Goal: Contribute content

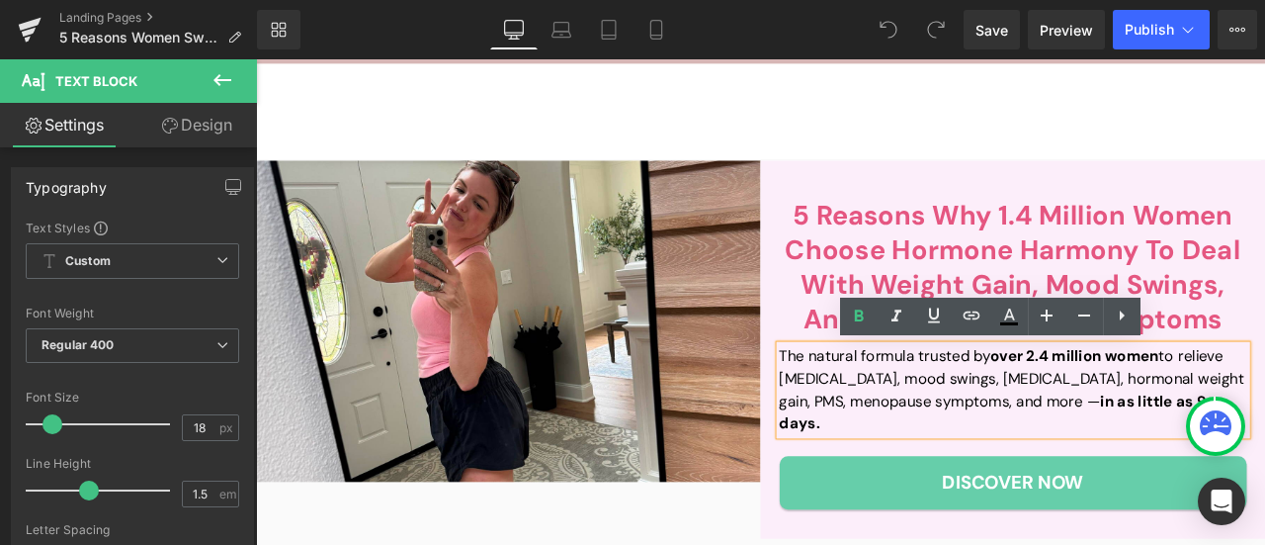
click at [1170, 408] on strong "over 2.4 million women" at bounding box center [1227, 410] width 200 height 24
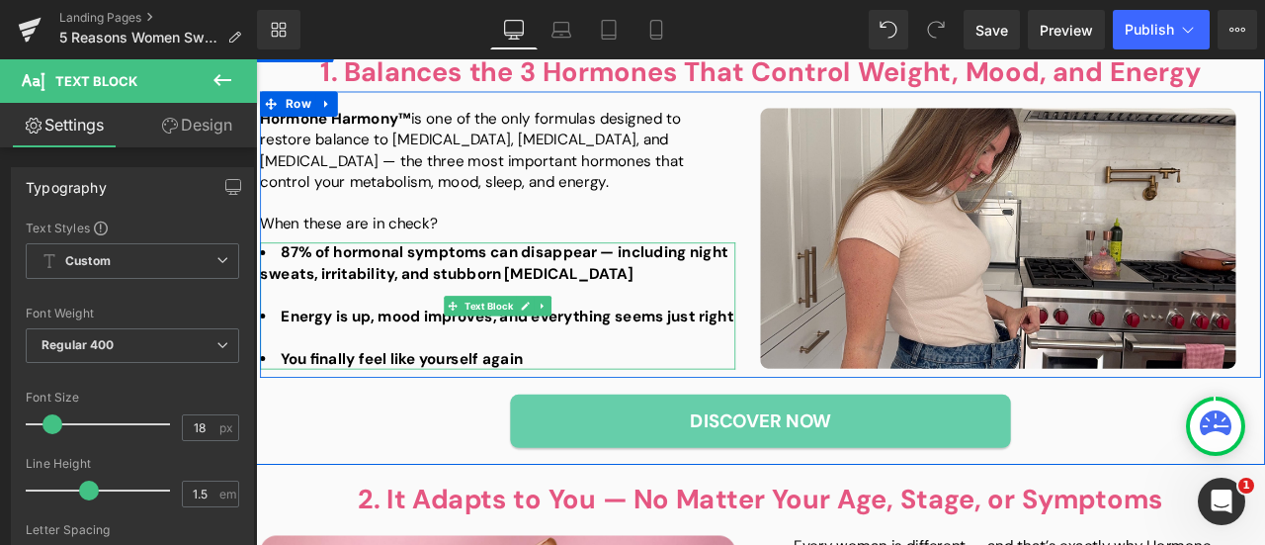
click at [399, 327] on div at bounding box center [542, 339] width 563 height 25
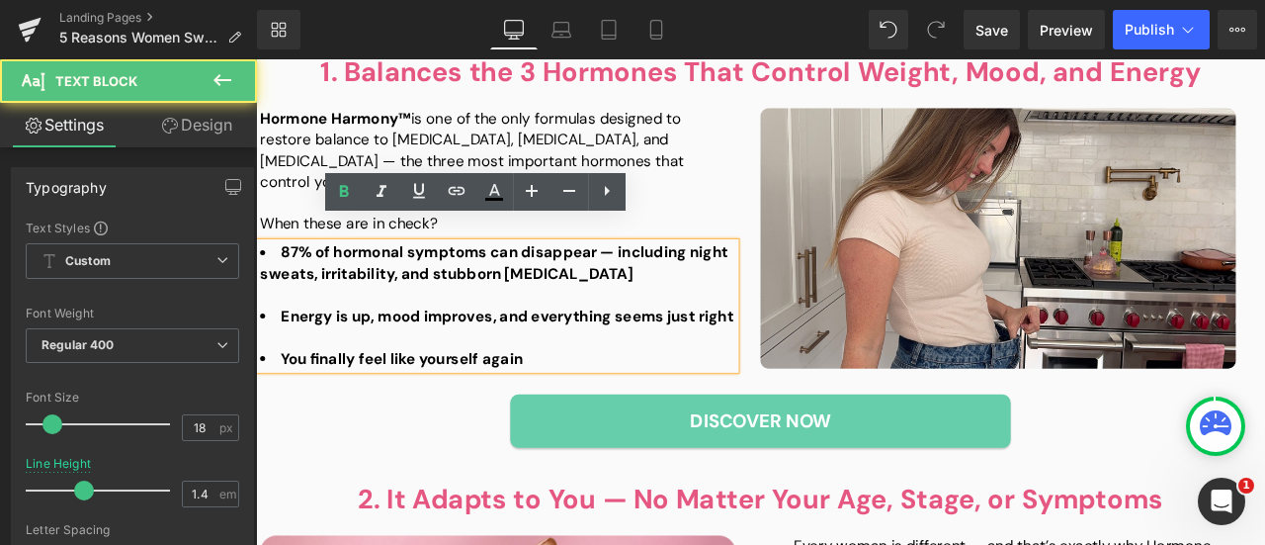
click at [339, 327] on div at bounding box center [542, 339] width 563 height 25
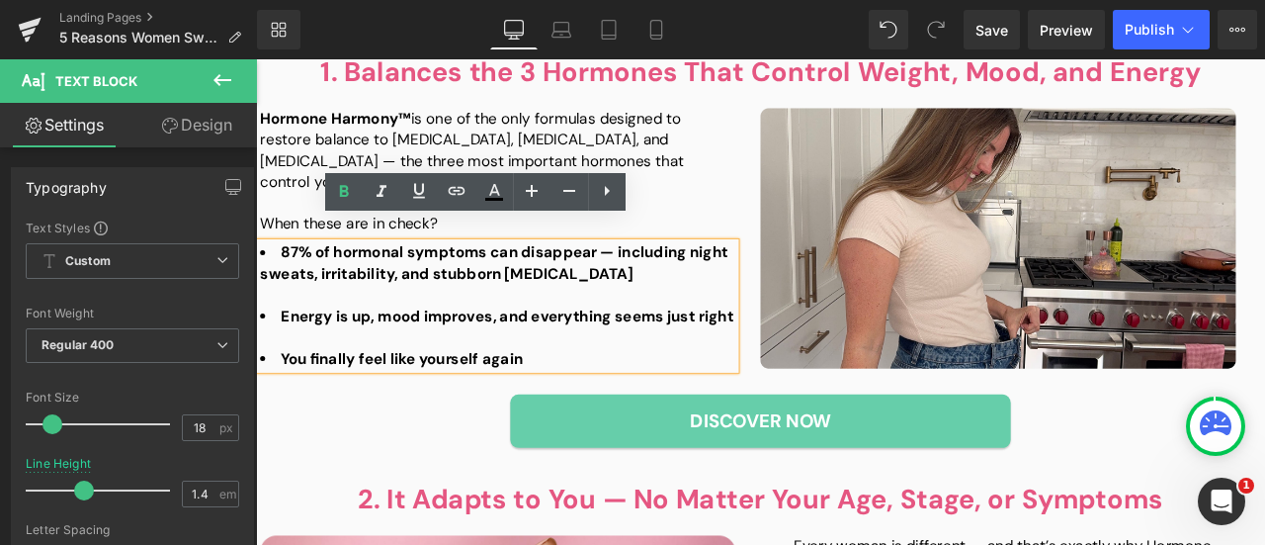
click at [339, 327] on div at bounding box center [542, 339] width 563 height 25
click at [350, 327] on div at bounding box center [542, 339] width 563 height 25
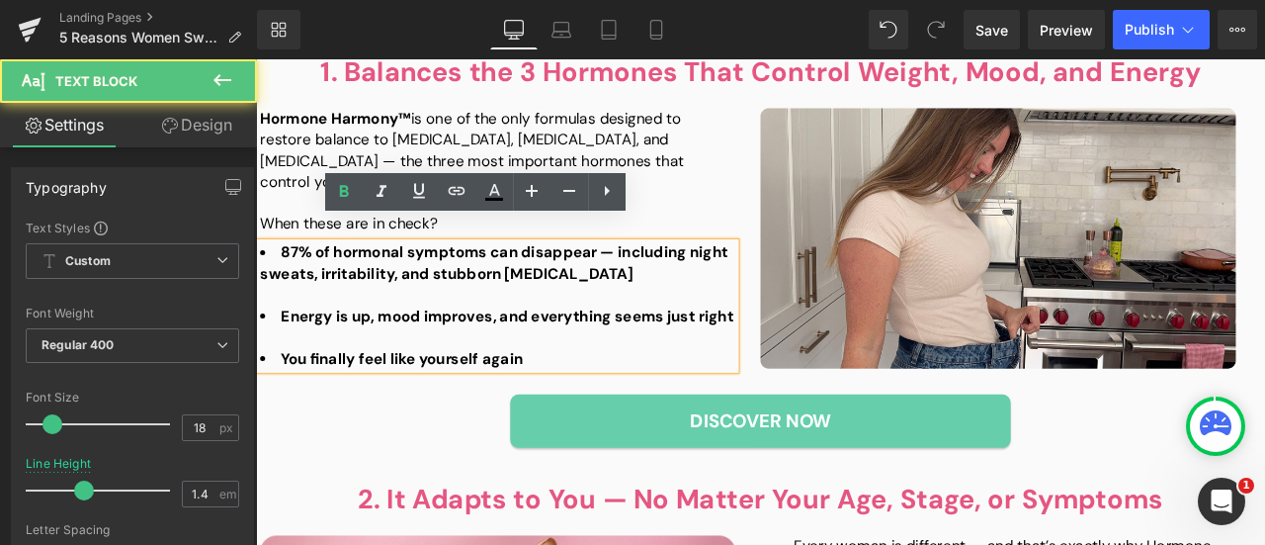
click at [328, 377] on div at bounding box center [542, 389] width 563 height 25
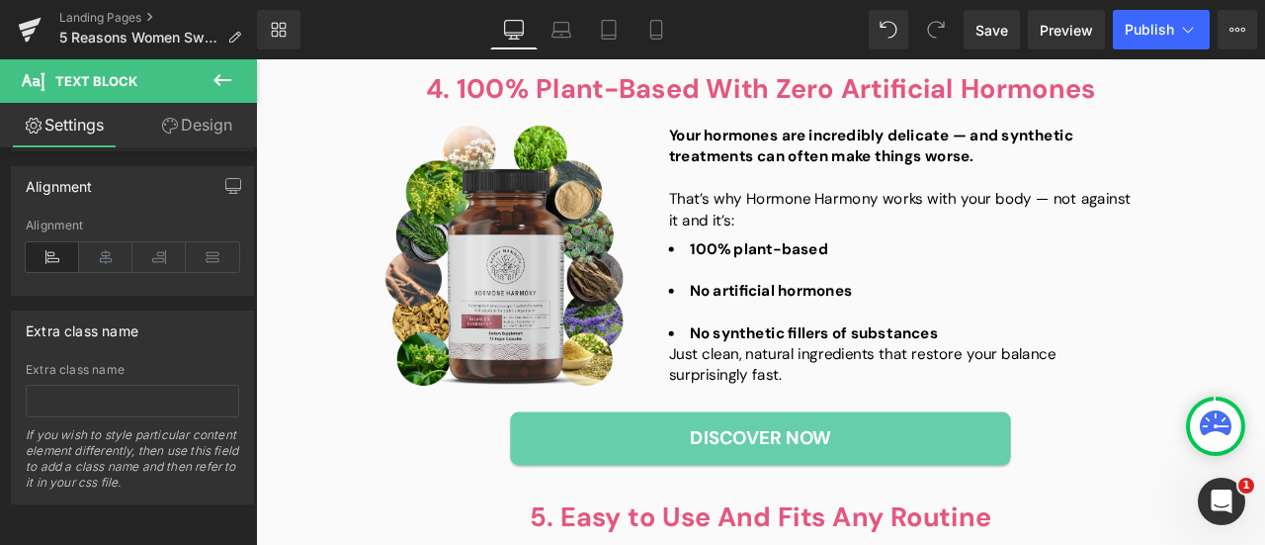
scroll to position [2076, 0]
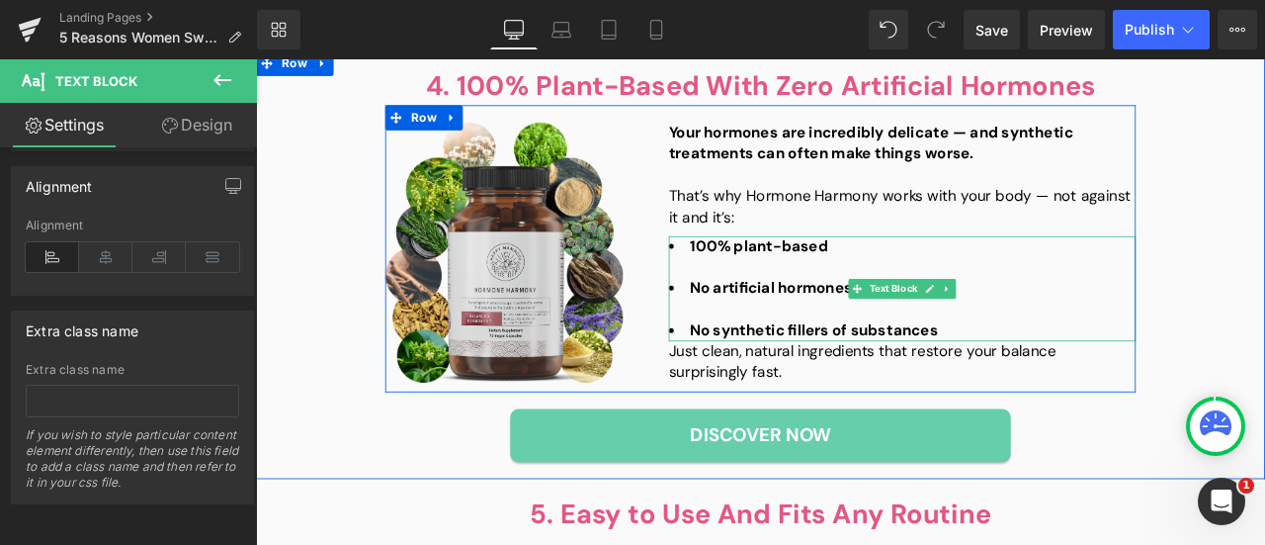
click at [827, 343] on div at bounding box center [1021, 355] width 553 height 25
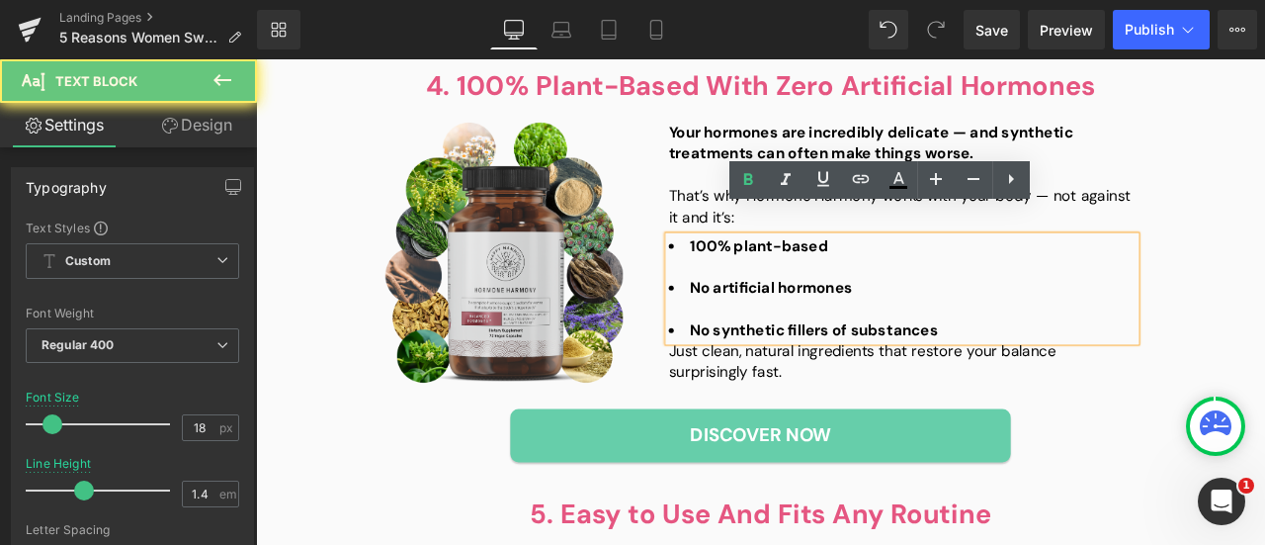
click at [764, 343] on div at bounding box center [1021, 355] width 553 height 25
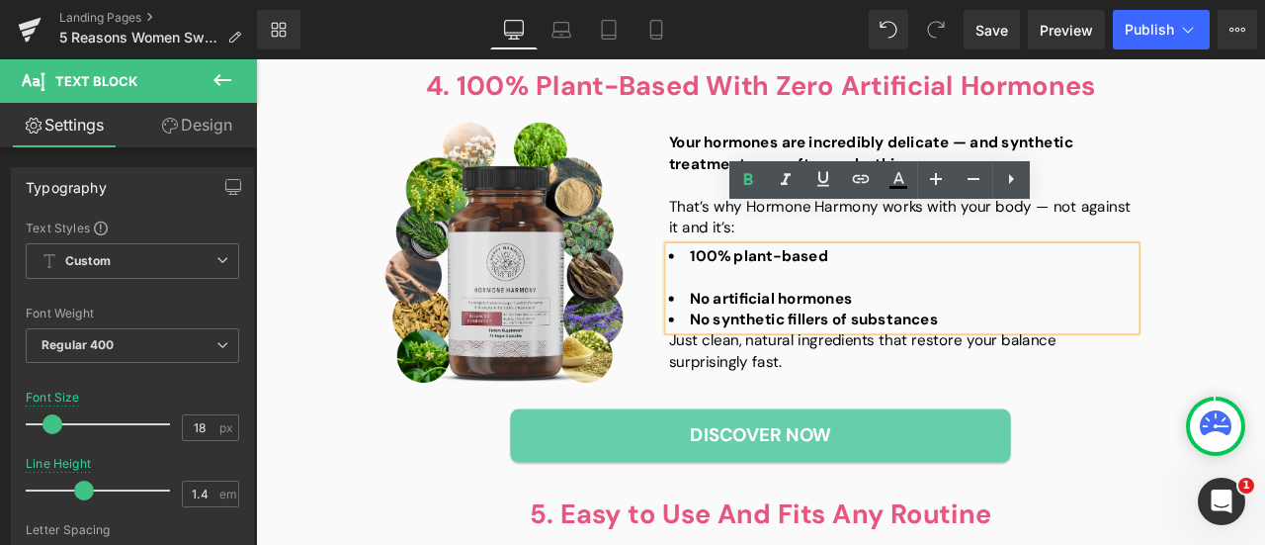
scroll to position [2087, 0]
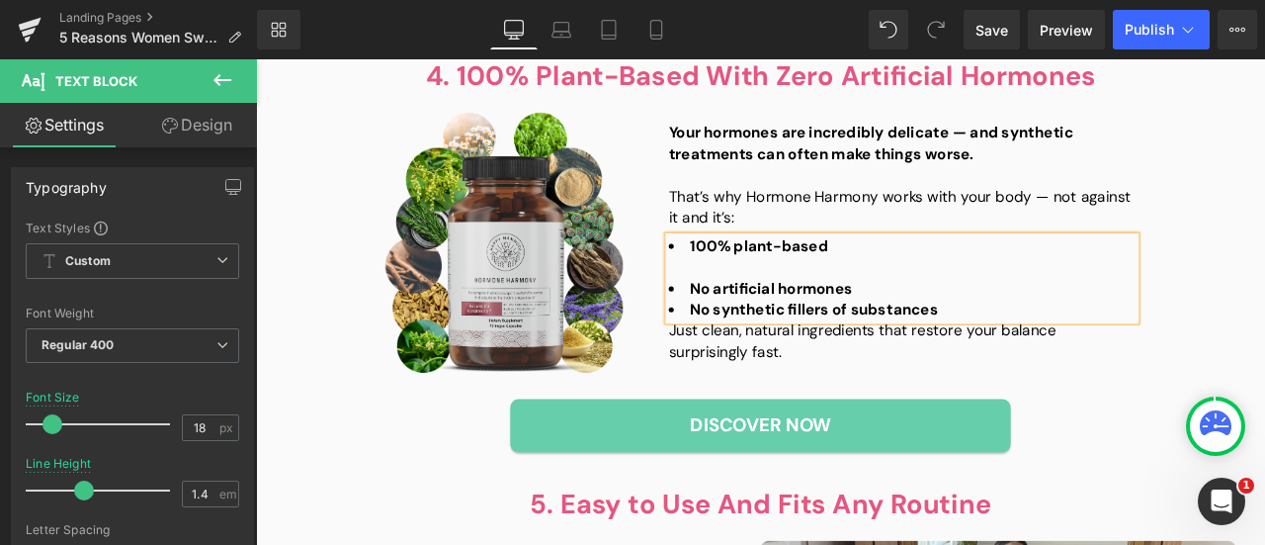
click at [759, 295] on div at bounding box center [1021, 307] width 553 height 25
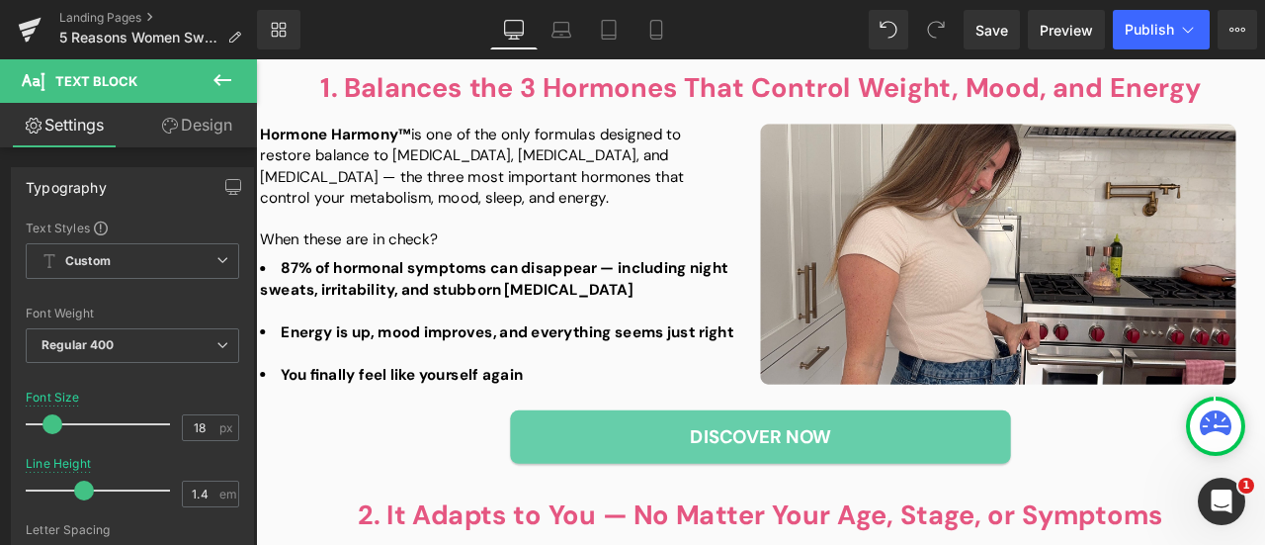
scroll to position [519, 0]
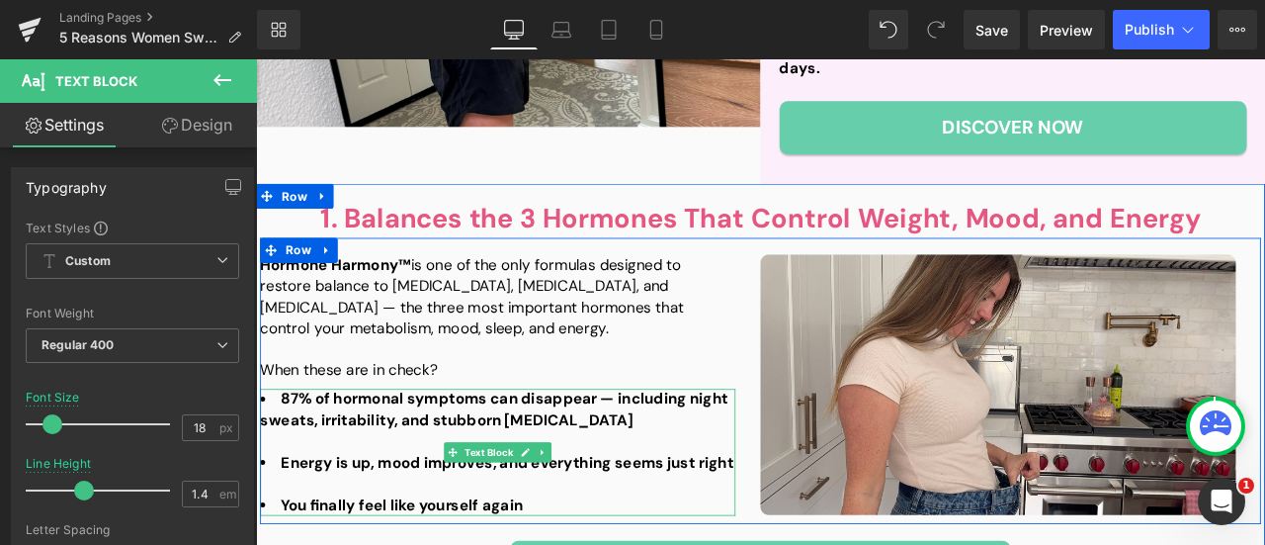
click at [284, 500] on div at bounding box center [542, 512] width 563 height 25
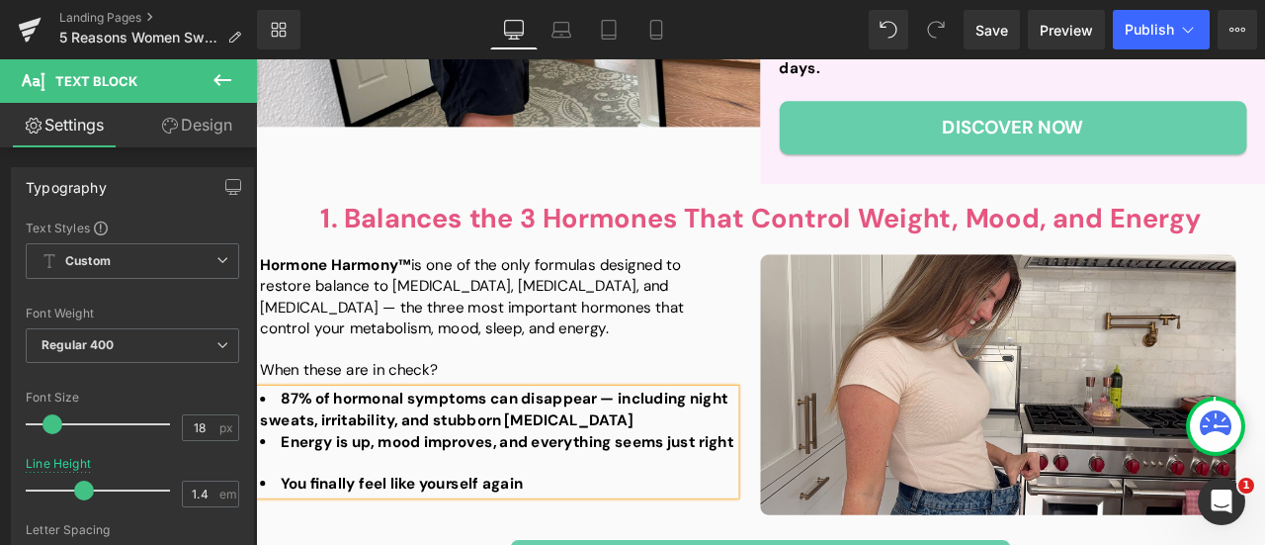
click at [284, 525] on div at bounding box center [542, 537] width 563 height 25
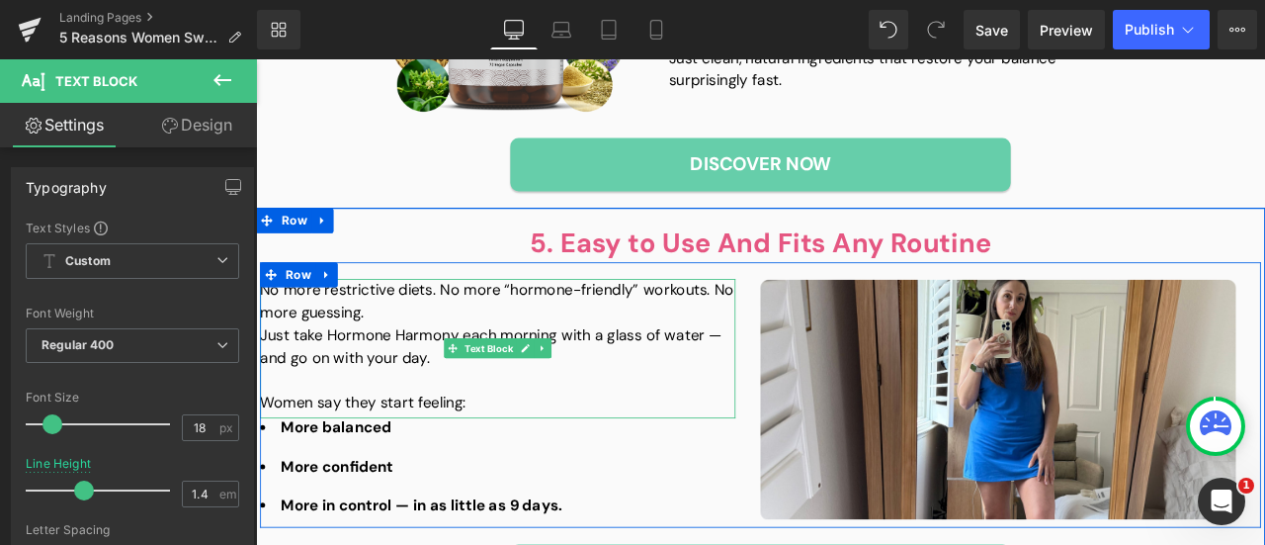
scroll to position [2496, 0]
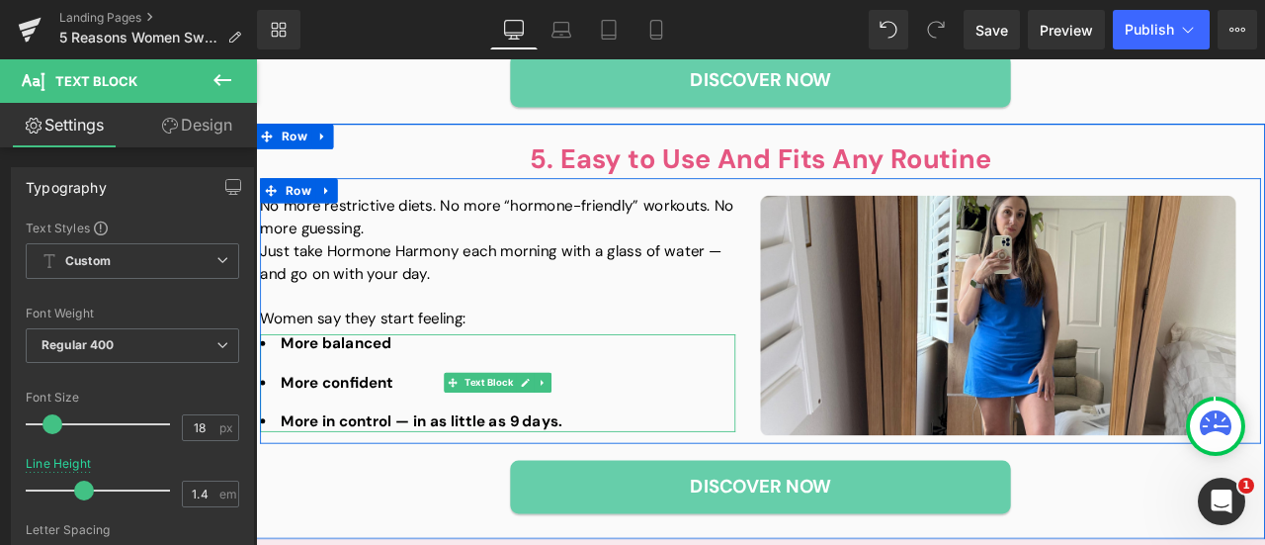
click at [375, 431] on strong "More confident" at bounding box center [352, 443] width 133 height 24
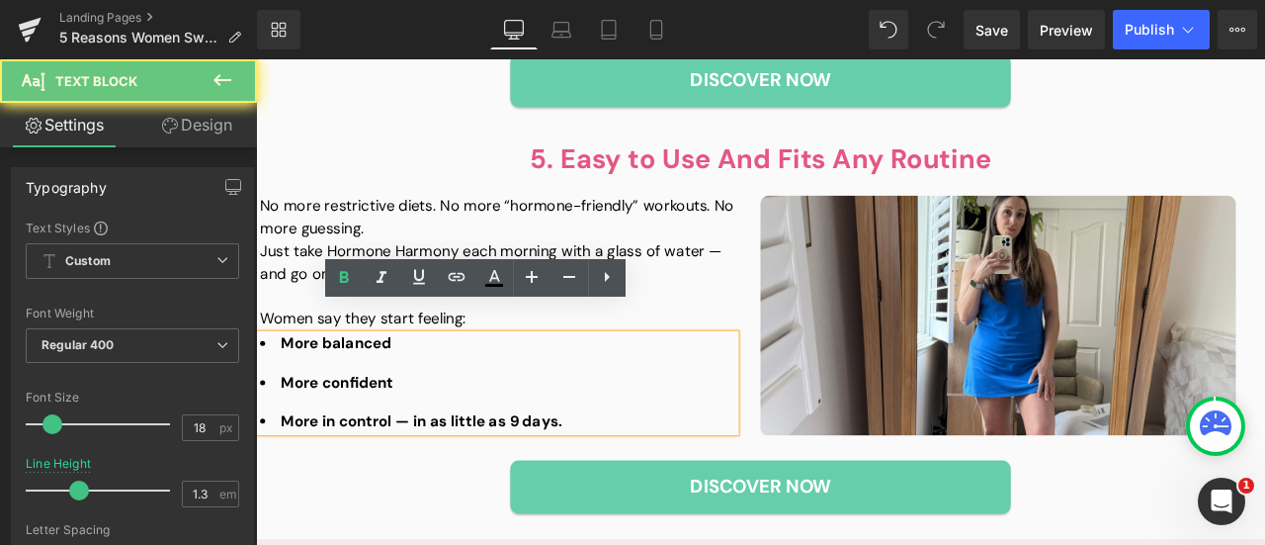
click at [410, 408] on div at bounding box center [542, 419] width 563 height 23
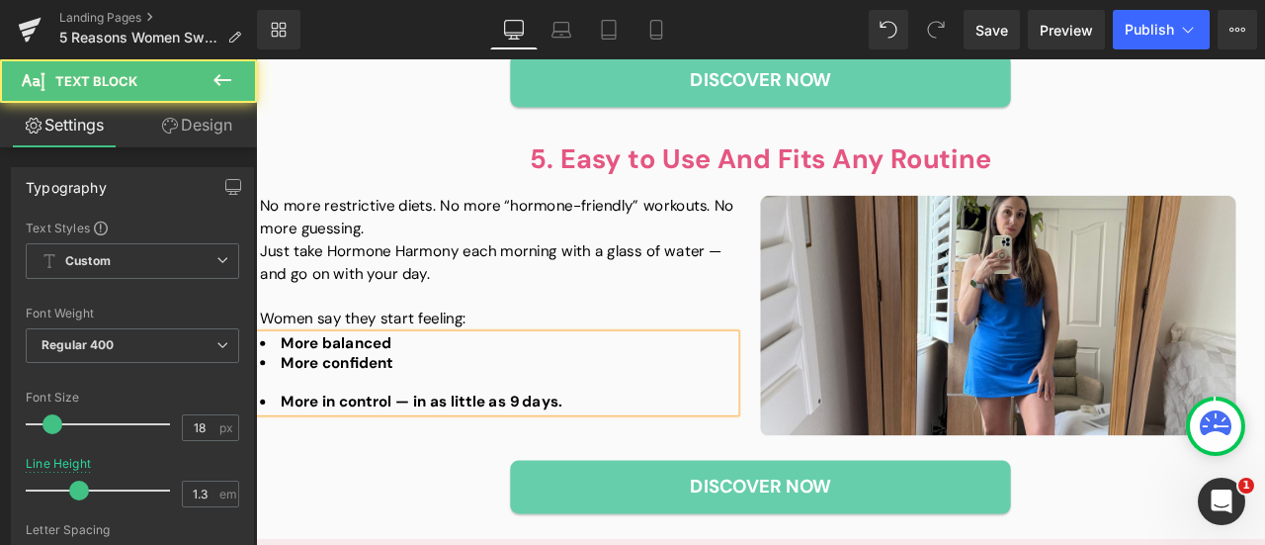
click at [362, 432] on div at bounding box center [542, 443] width 563 height 23
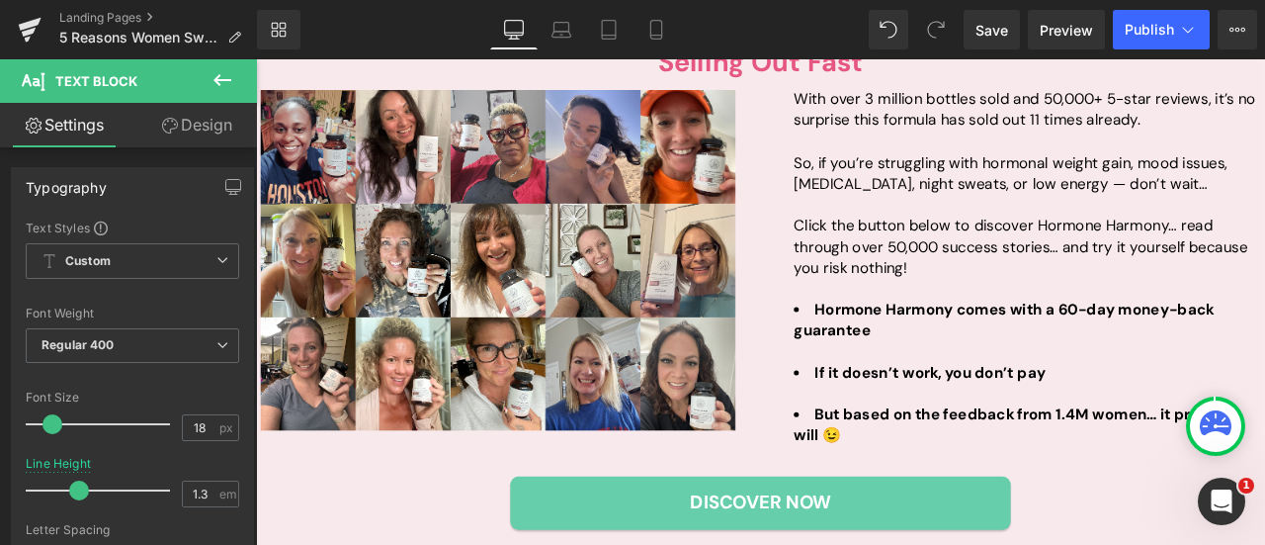
scroll to position [3187, 0]
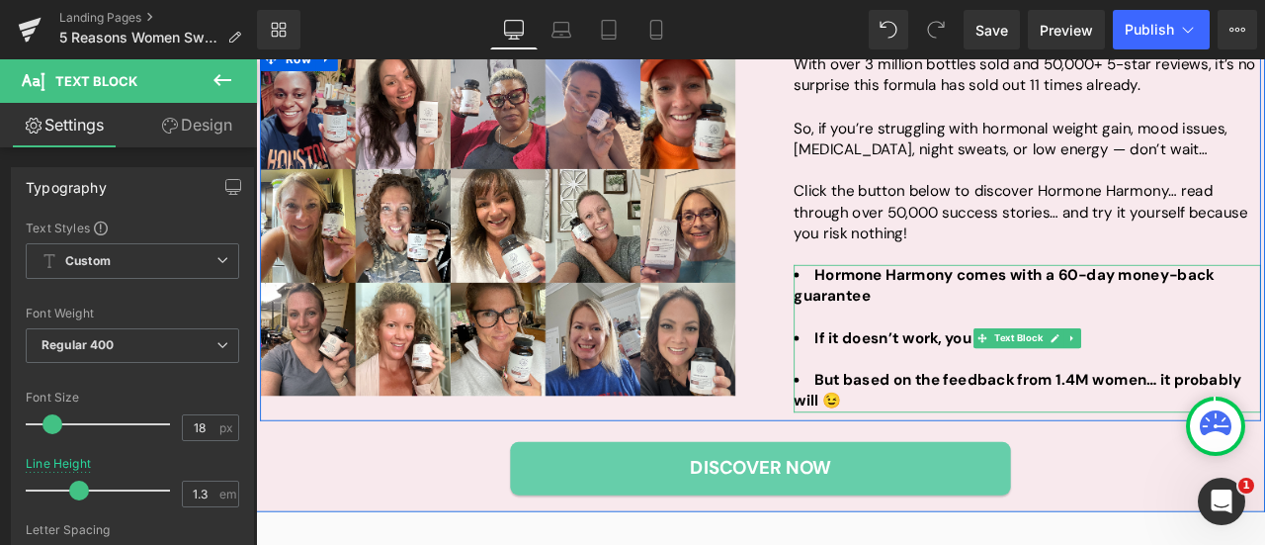
click at [915, 353] on div at bounding box center [1169, 365] width 553 height 25
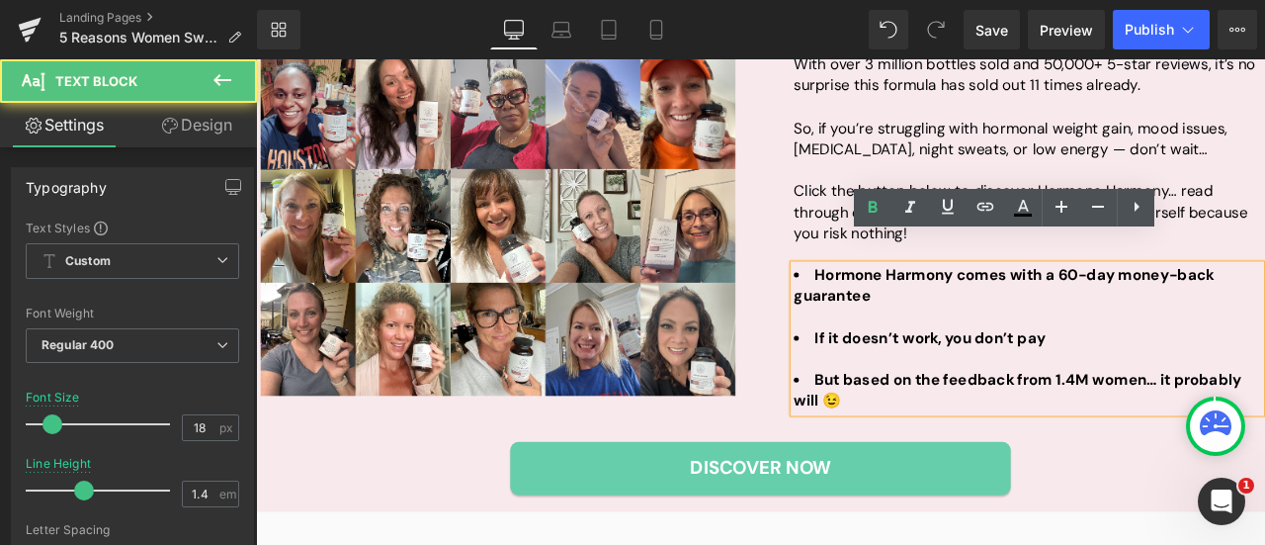
click at [915, 353] on div at bounding box center [1169, 365] width 553 height 25
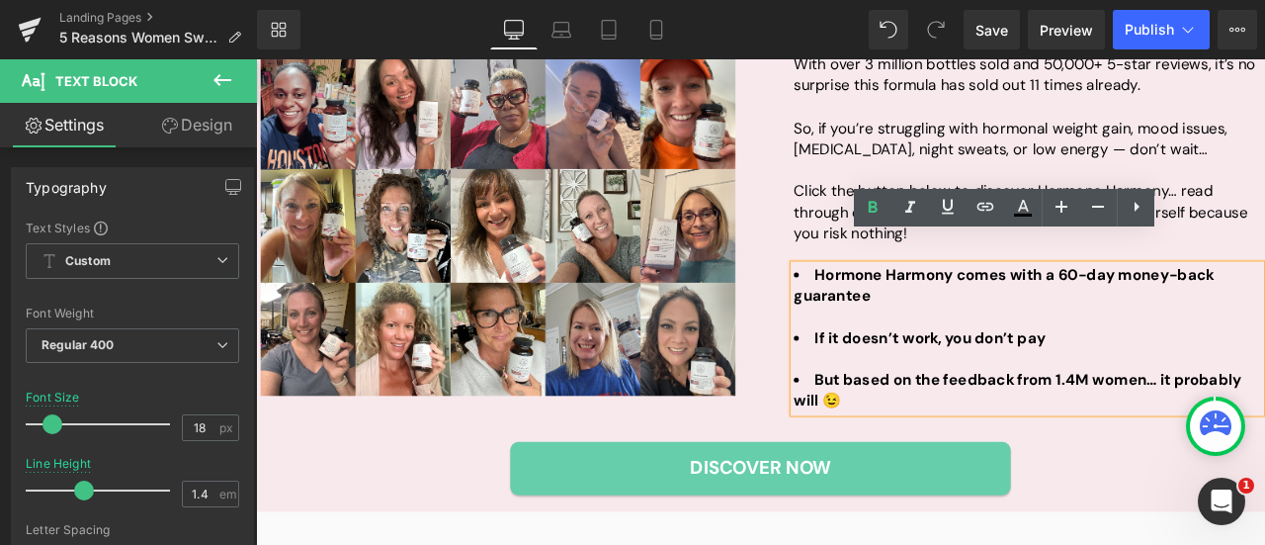
scroll to position [3190, 0]
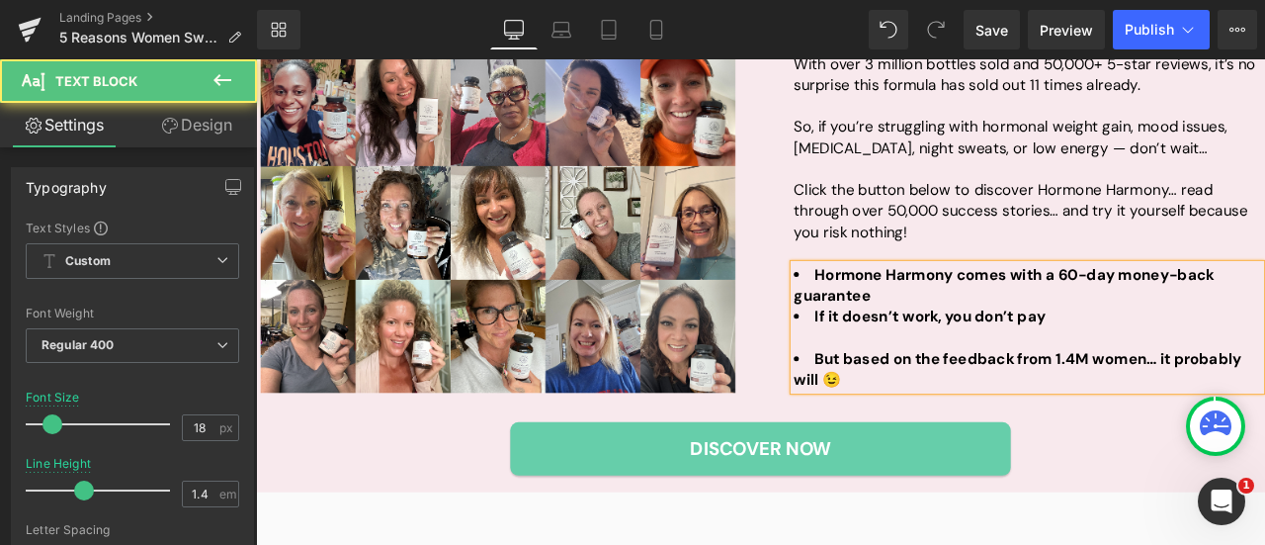
click at [901, 377] on div at bounding box center [1169, 389] width 553 height 25
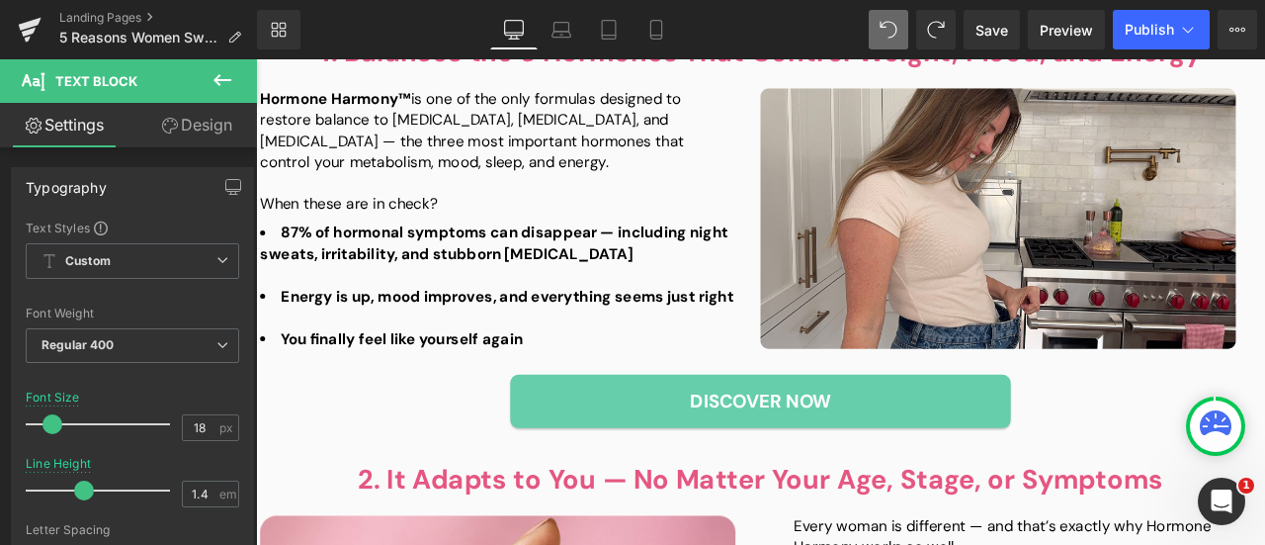
scroll to position [123, 0]
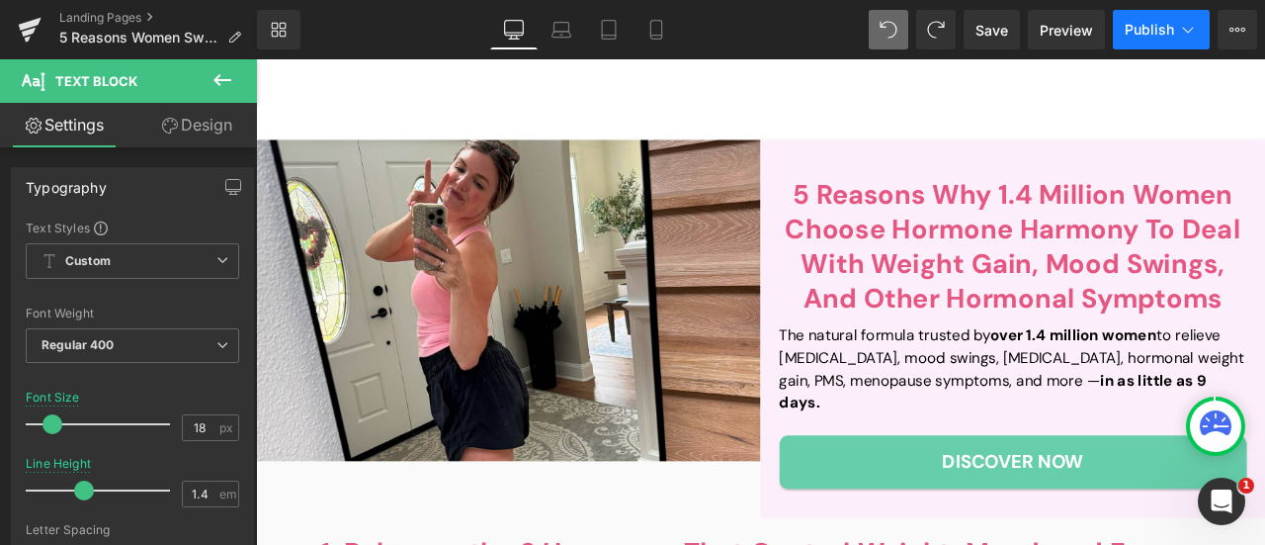
click at [1143, 29] on span "Publish" at bounding box center [1149, 30] width 49 height 16
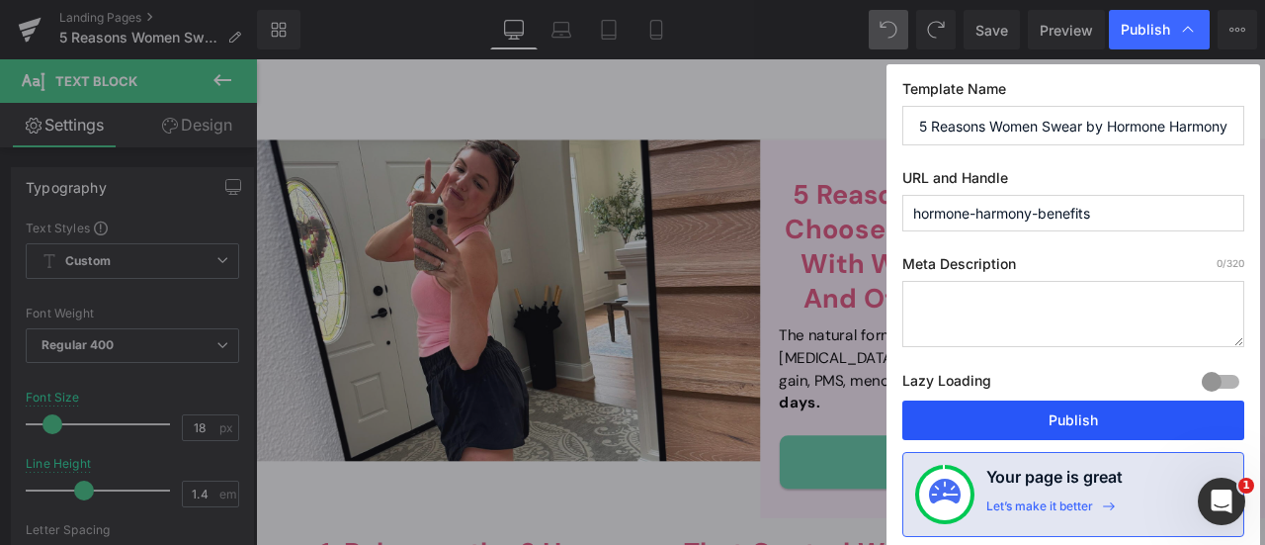
click at [1084, 410] on button "Publish" at bounding box center [1073, 420] width 342 height 40
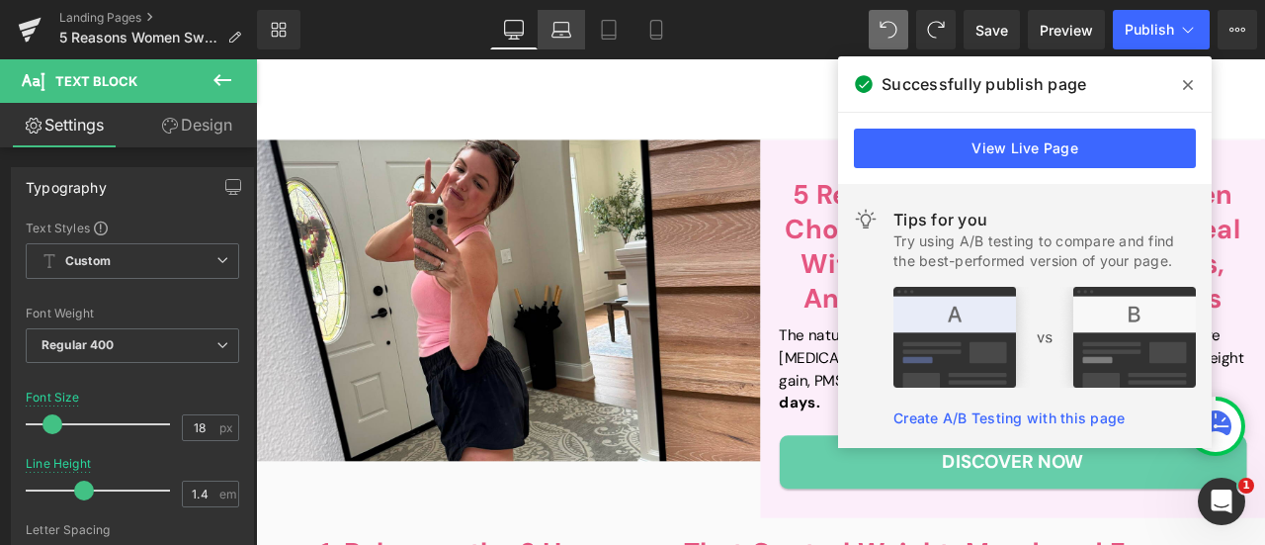
click at [553, 26] on icon at bounding box center [560, 27] width 15 height 9
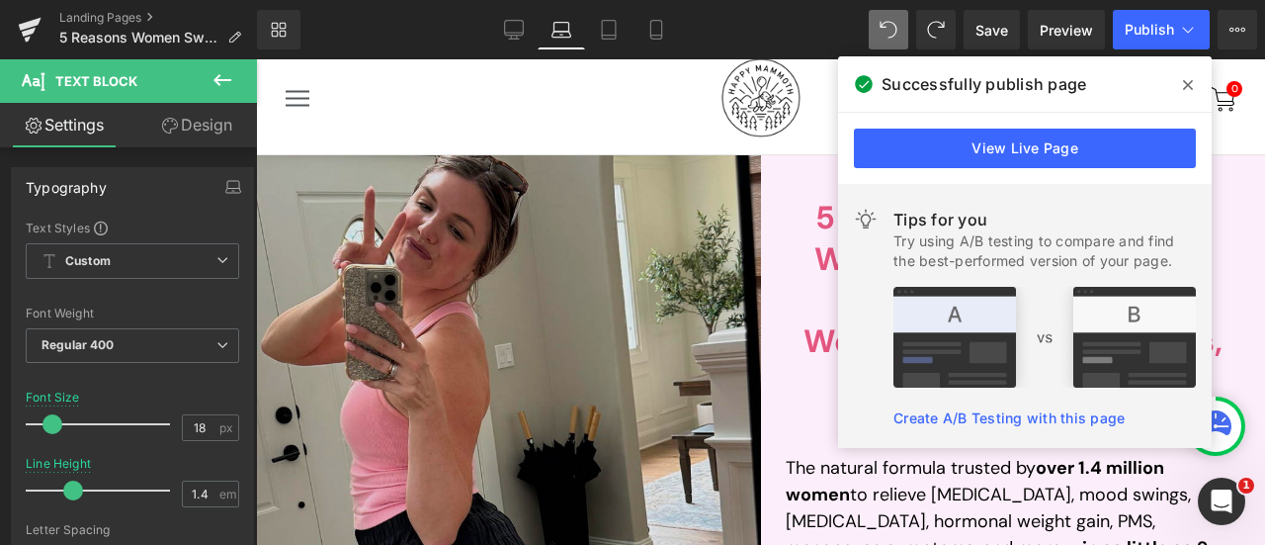
scroll to position [188, 0]
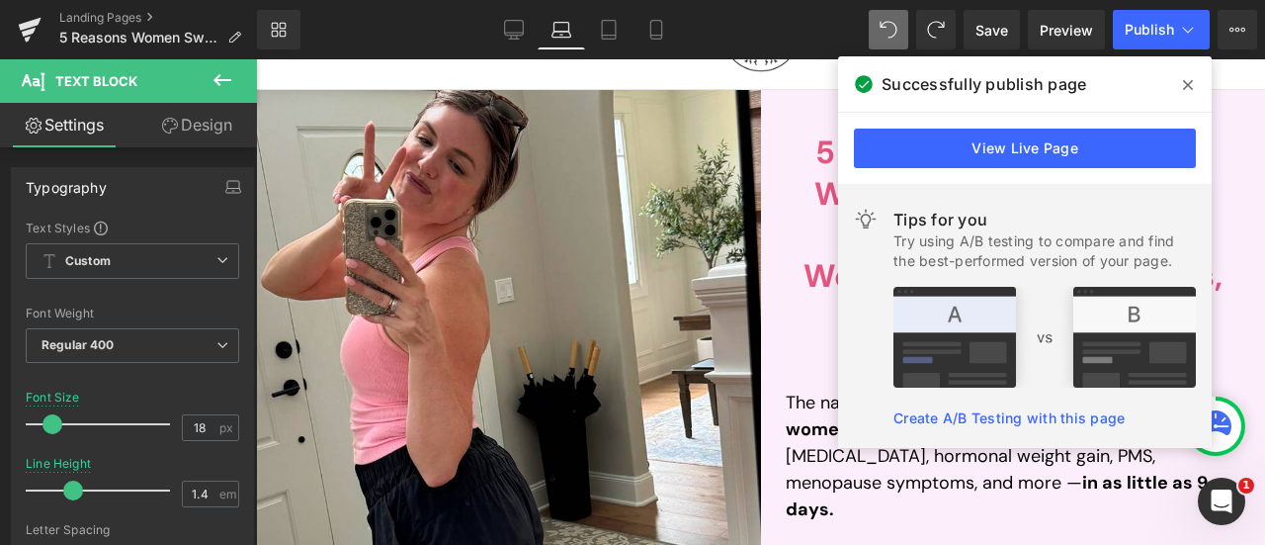
click at [1194, 82] on span at bounding box center [1188, 85] width 32 height 32
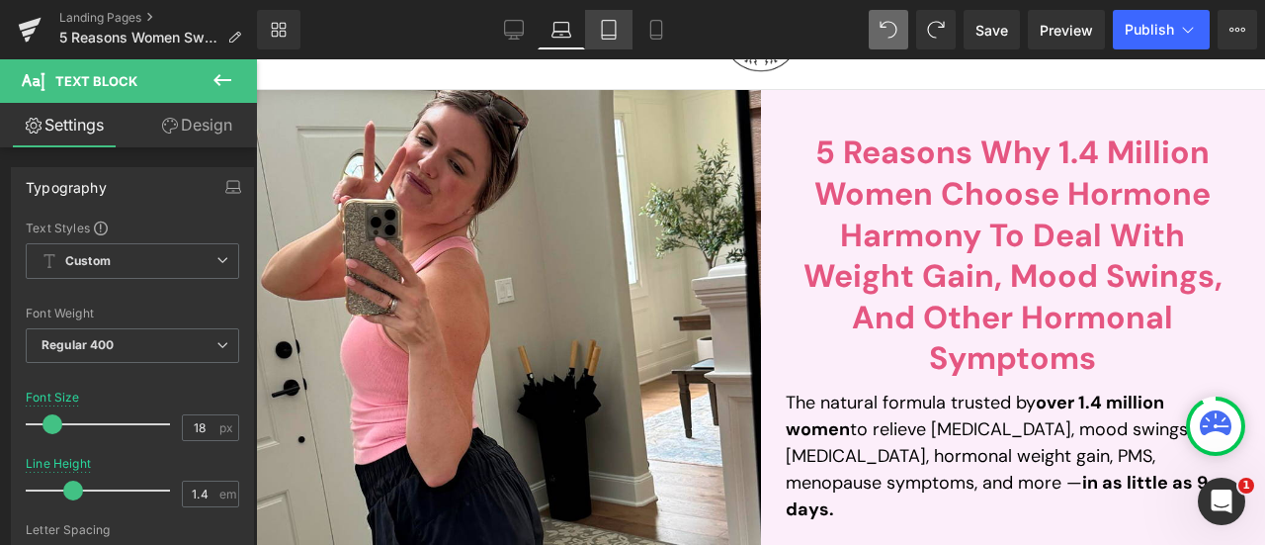
click at [610, 26] on icon at bounding box center [609, 30] width 20 height 20
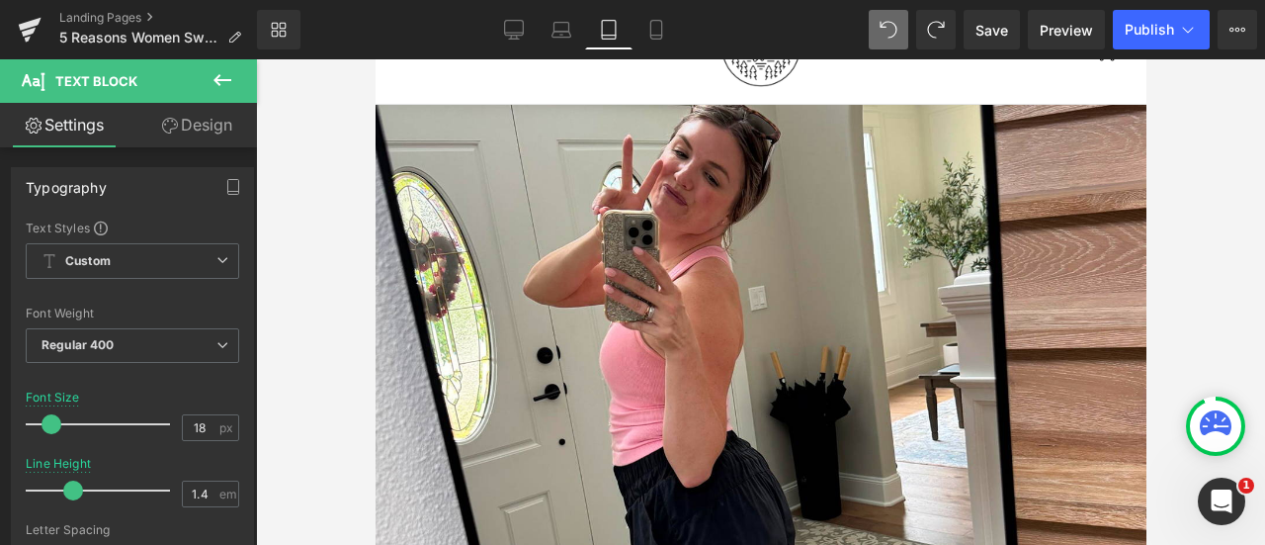
scroll to position [694, 0]
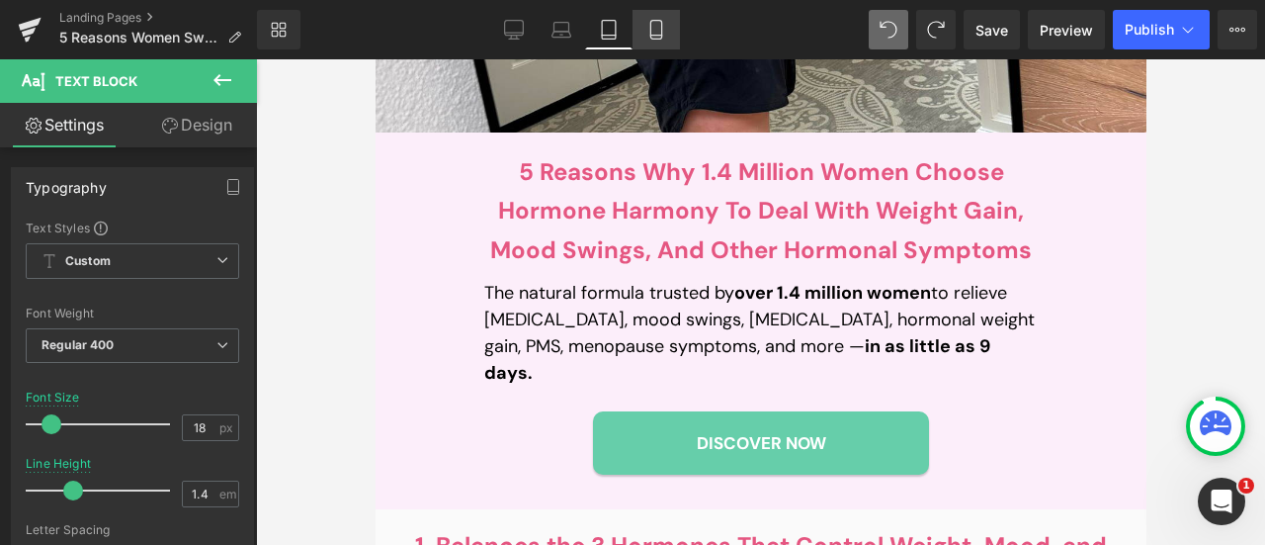
click at [653, 31] on icon at bounding box center [656, 30] width 20 height 20
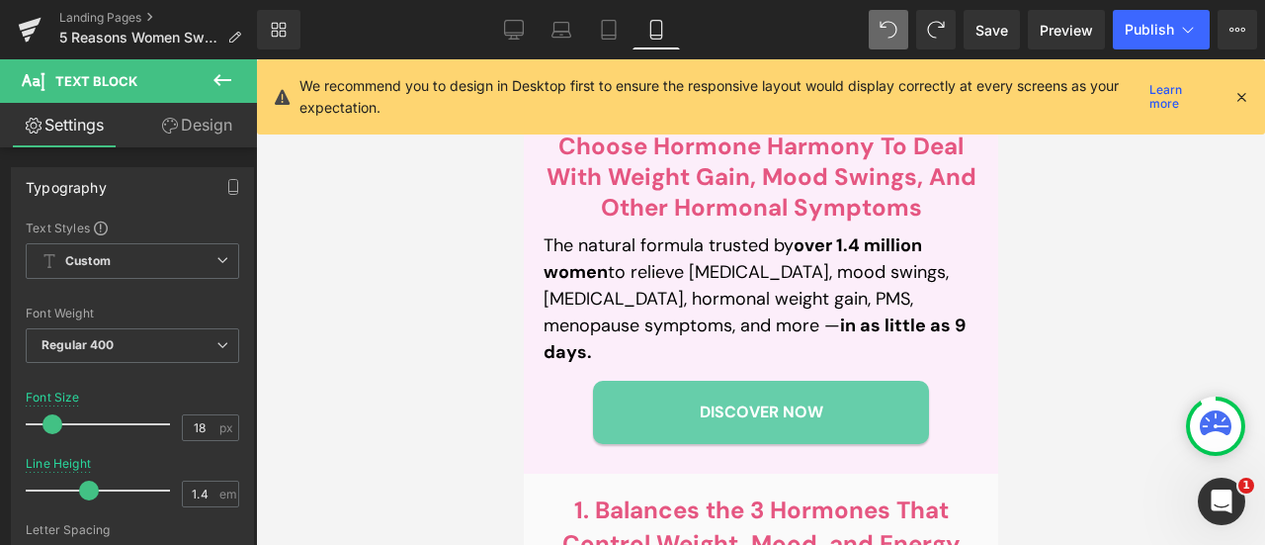
scroll to position [571, 0]
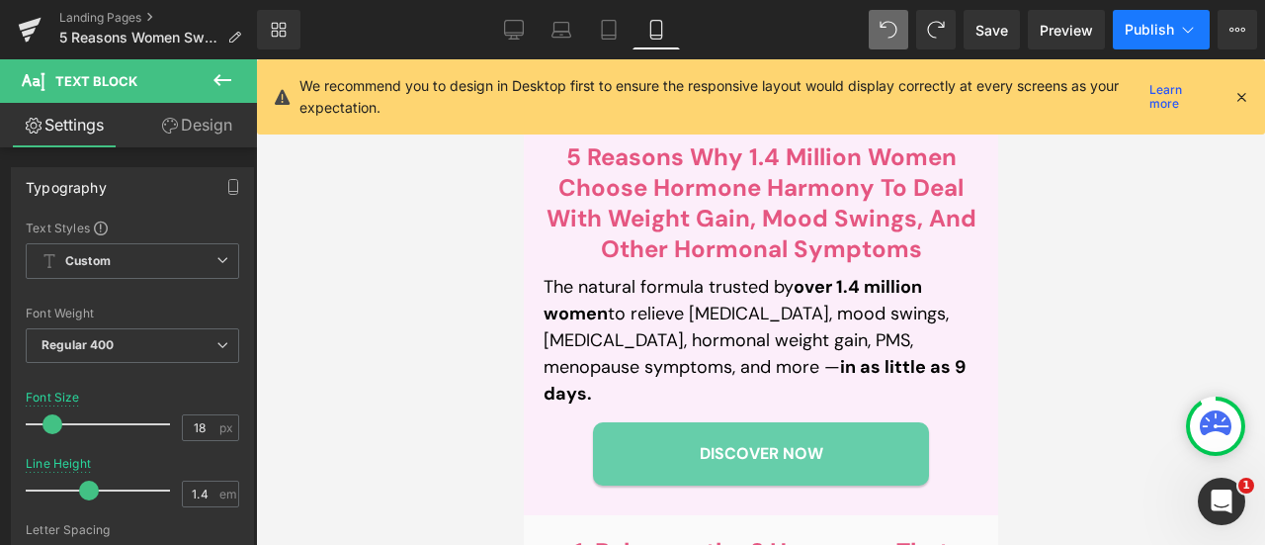
click at [1131, 28] on span "Publish" at bounding box center [1149, 30] width 49 height 16
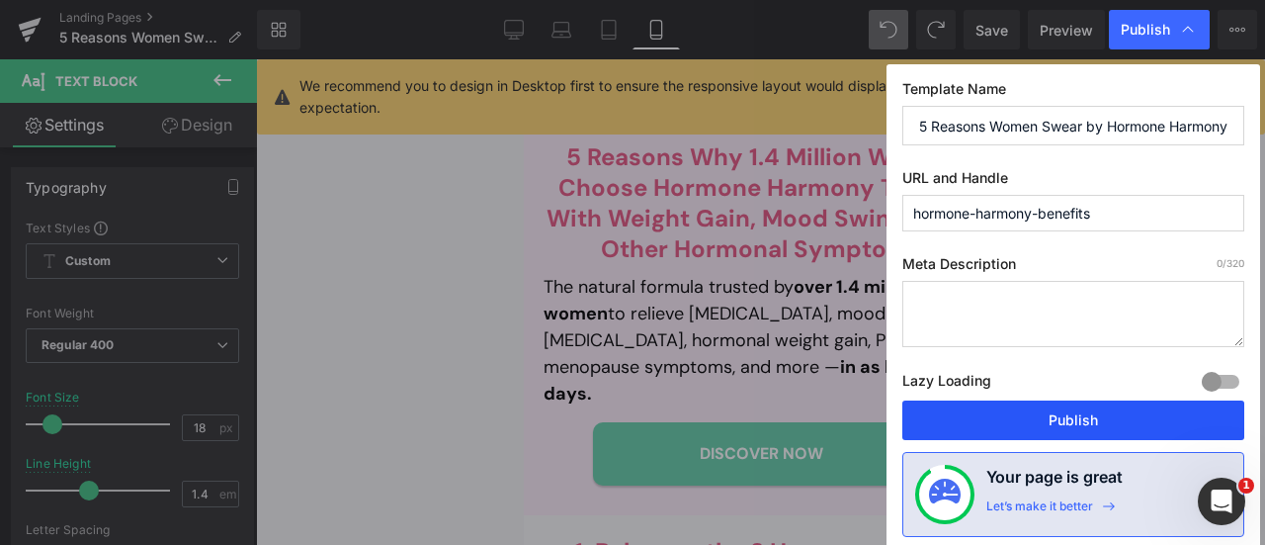
click at [1046, 432] on button "Publish" at bounding box center [1073, 420] width 342 height 40
